Goal: Complete application form

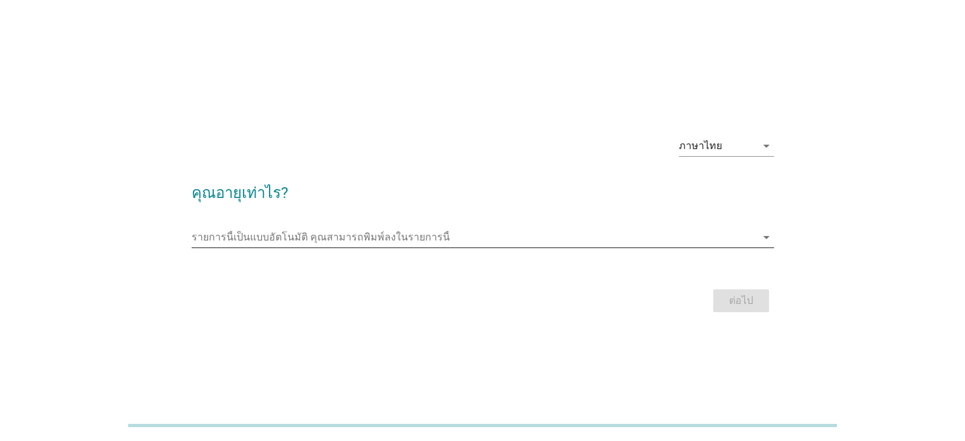
click at [236, 237] on input "รายการนี้เป็นแบบอัตโนมัติ คุณสามารถพิมพ์ลงในรายการนี้" at bounding box center [474, 237] width 565 height 20
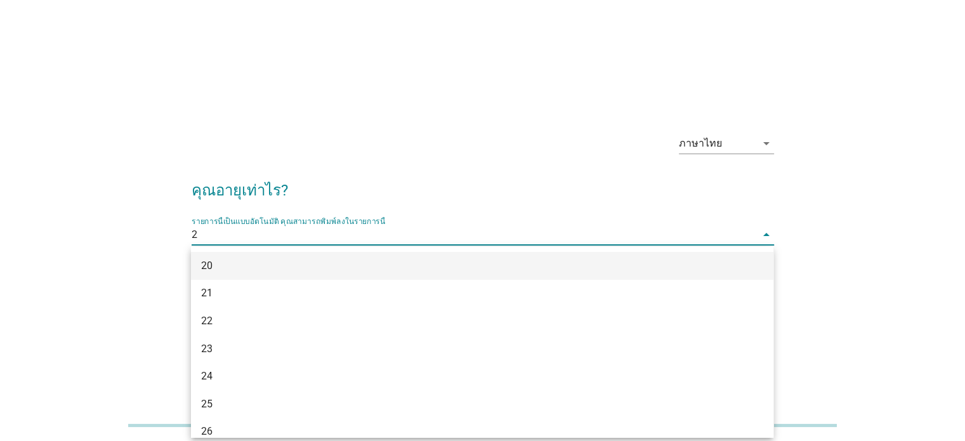
type input "24"
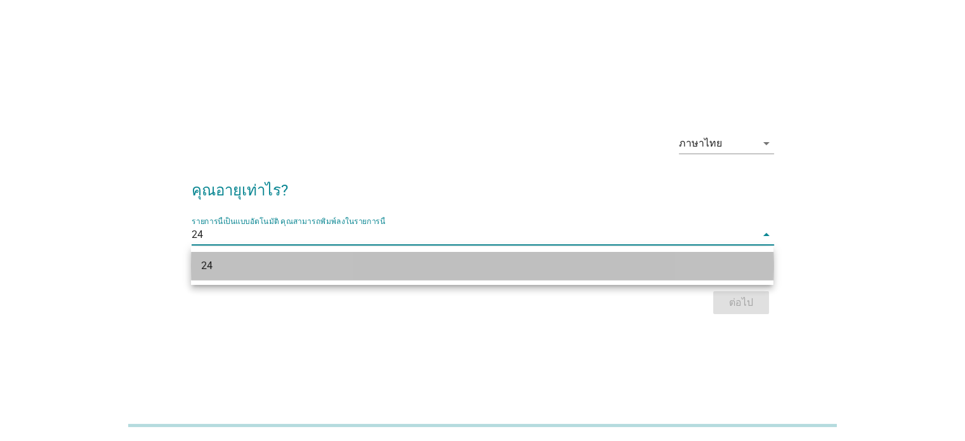
click at [301, 262] on div "24" at bounding box center [458, 265] width 515 height 15
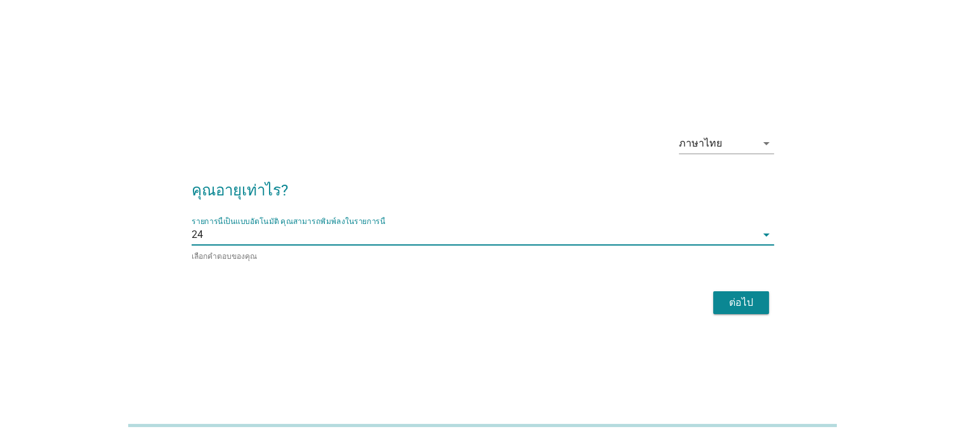
click at [758, 308] on div "ต่อไป" at bounding box center [741, 302] width 36 height 15
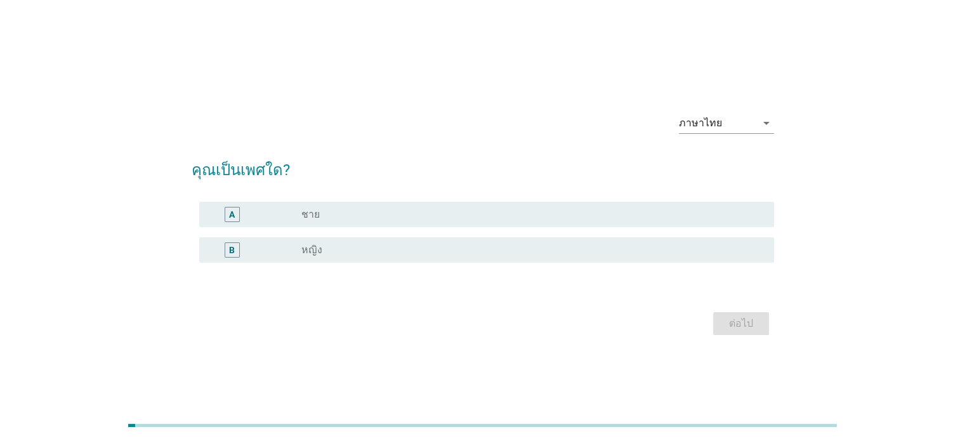
click at [252, 252] on div "B" at bounding box center [232, 249] width 46 height 15
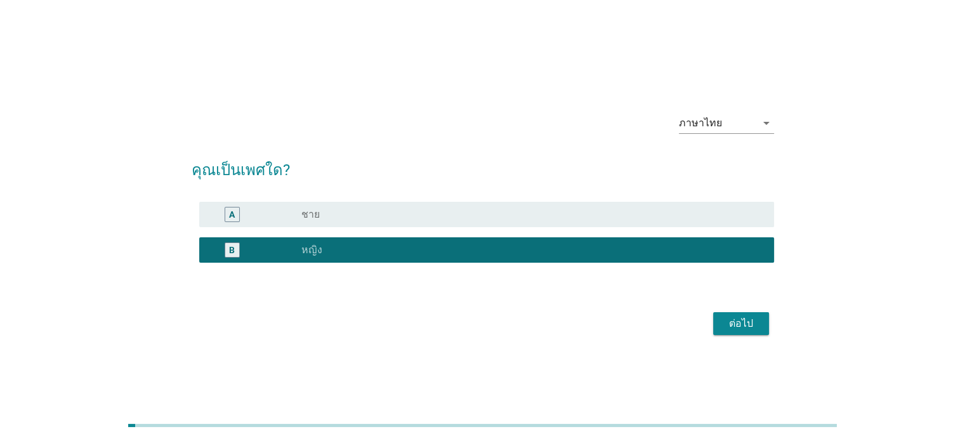
click at [767, 327] on button "ต่อไป" at bounding box center [741, 323] width 56 height 23
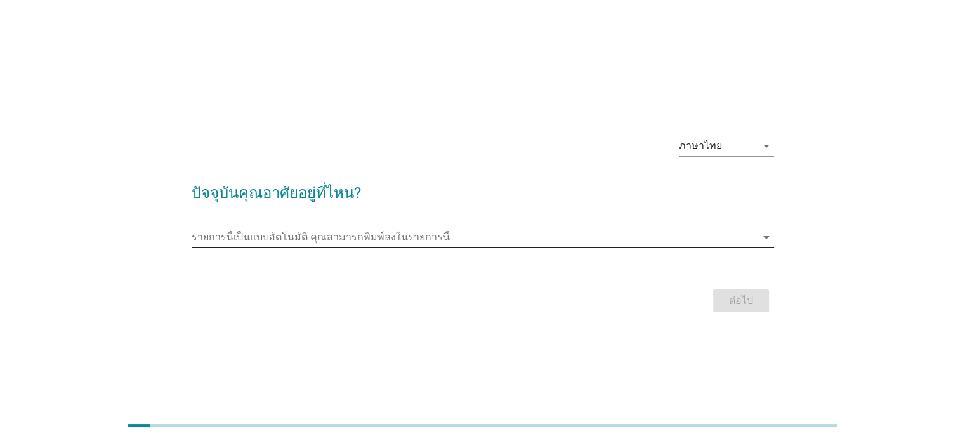
click at [293, 245] on input "รายการนี้เป็นแบบอัตโนมัติ คุณสามารถพิมพ์ลงในรายการนี้" at bounding box center [474, 237] width 565 height 20
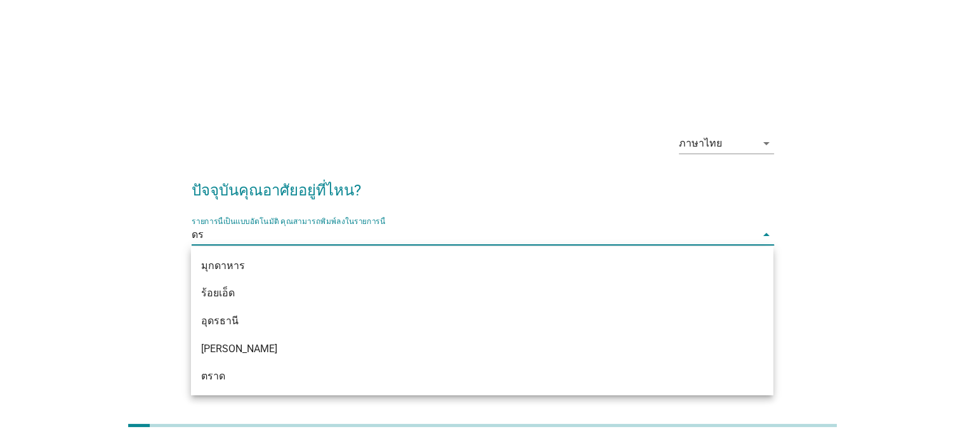
type input "ด"
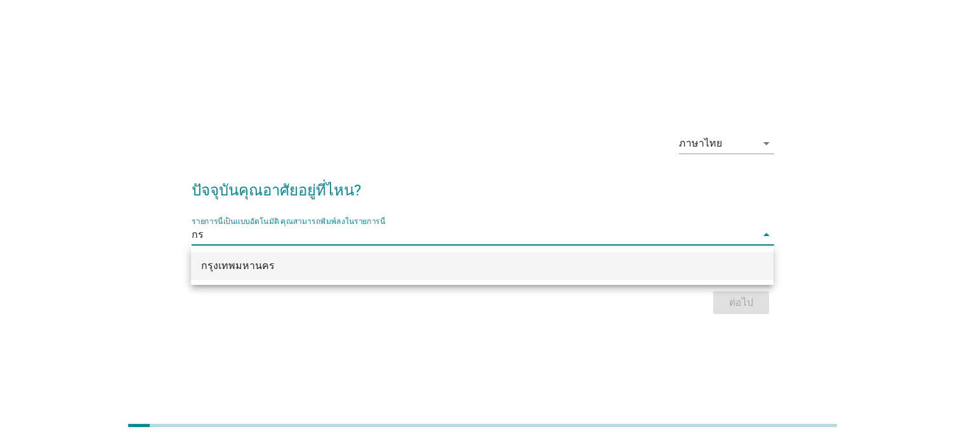
type input "กรุ"
click at [227, 274] on div "กรุงเทพมหานคร" at bounding box center [482, 266] width 582 height 28
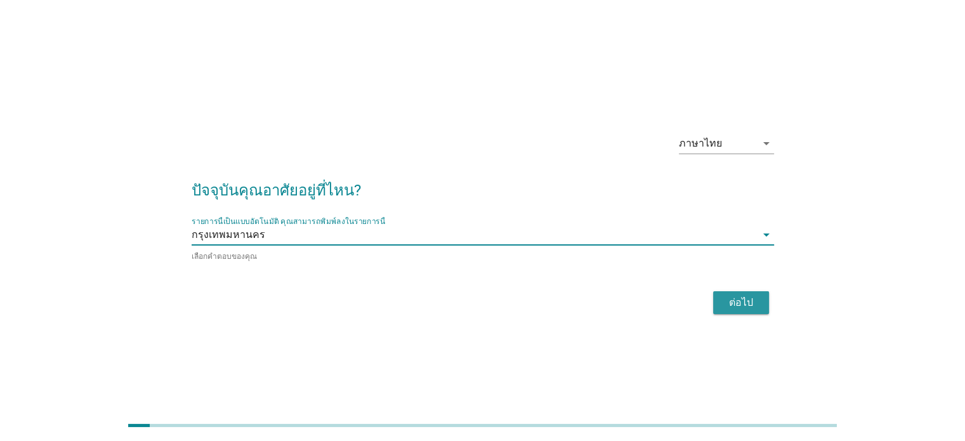
drag, startPoint x: 763, startPoint y: 296, endPoint x: 770, endPoint y: 293, distance: 8.0
click at [768, 293] on button "ต่อไป" at bounding box center [741, 302] width 56 height 23
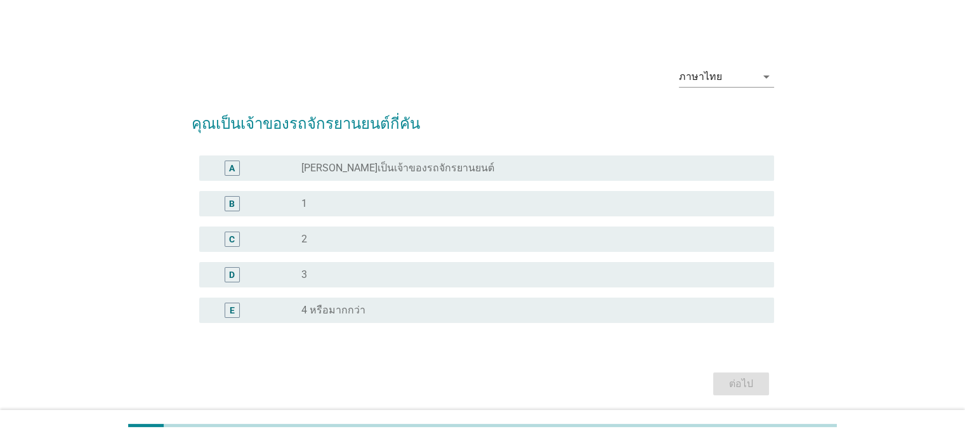
click at [406, 208] on div "radio_button_unchecked 1" at bounding box center [527, 203] width 452 height 13
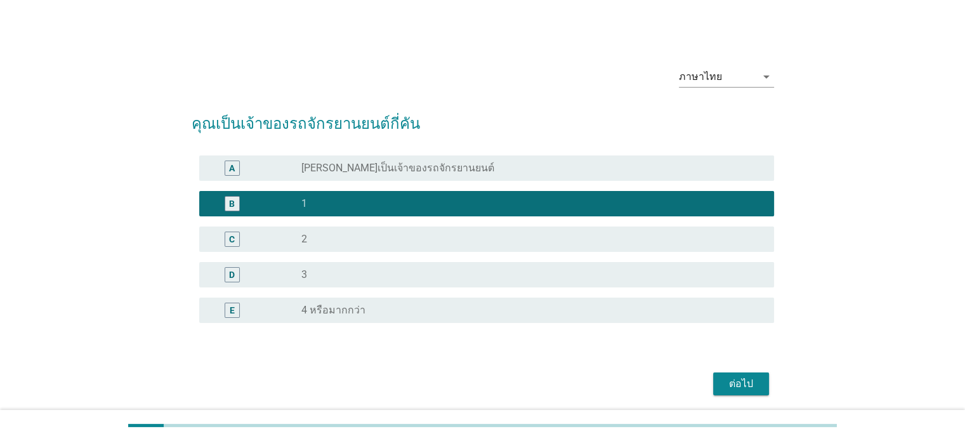
click at [389, 161] on div "radio_button_unchecked [PERSON_NAME]เป็นเจ้าของรถจักรยานยนต์" at bounding box center [532, 168] width 462 height 15
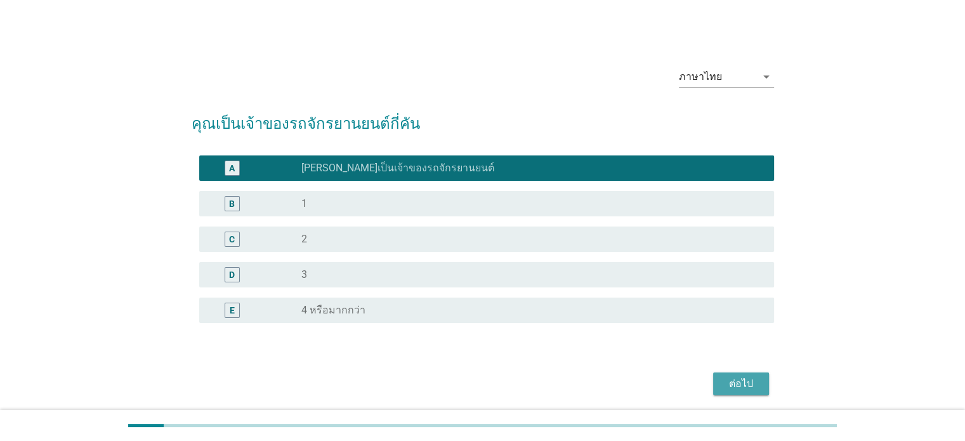
click at [726, 383] on div "ต่อไป" at bounding box center [741, 383] width 36 height 15
